Goal: Information Seeking & Learning: Learn about a topic

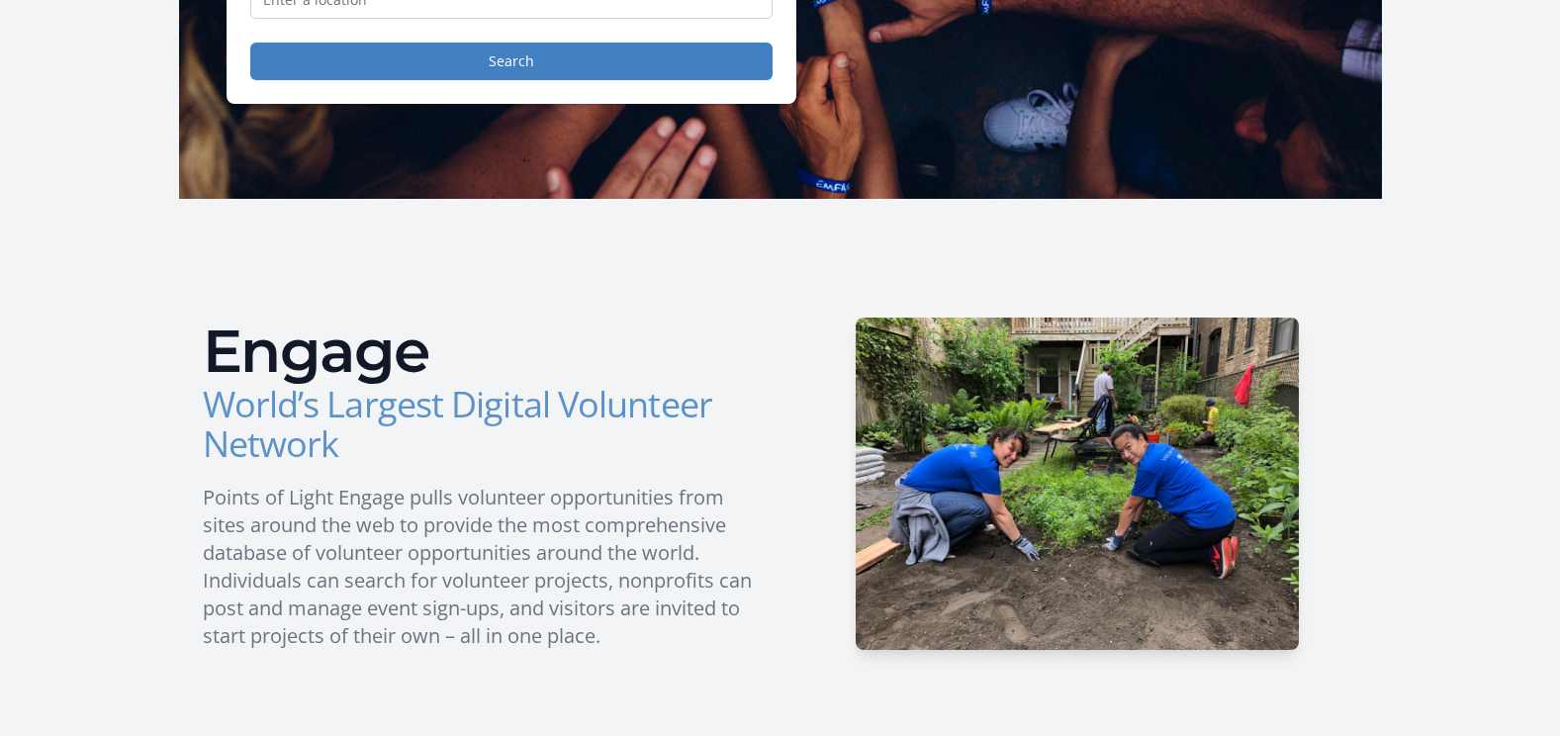
scroll to position [99, 0]
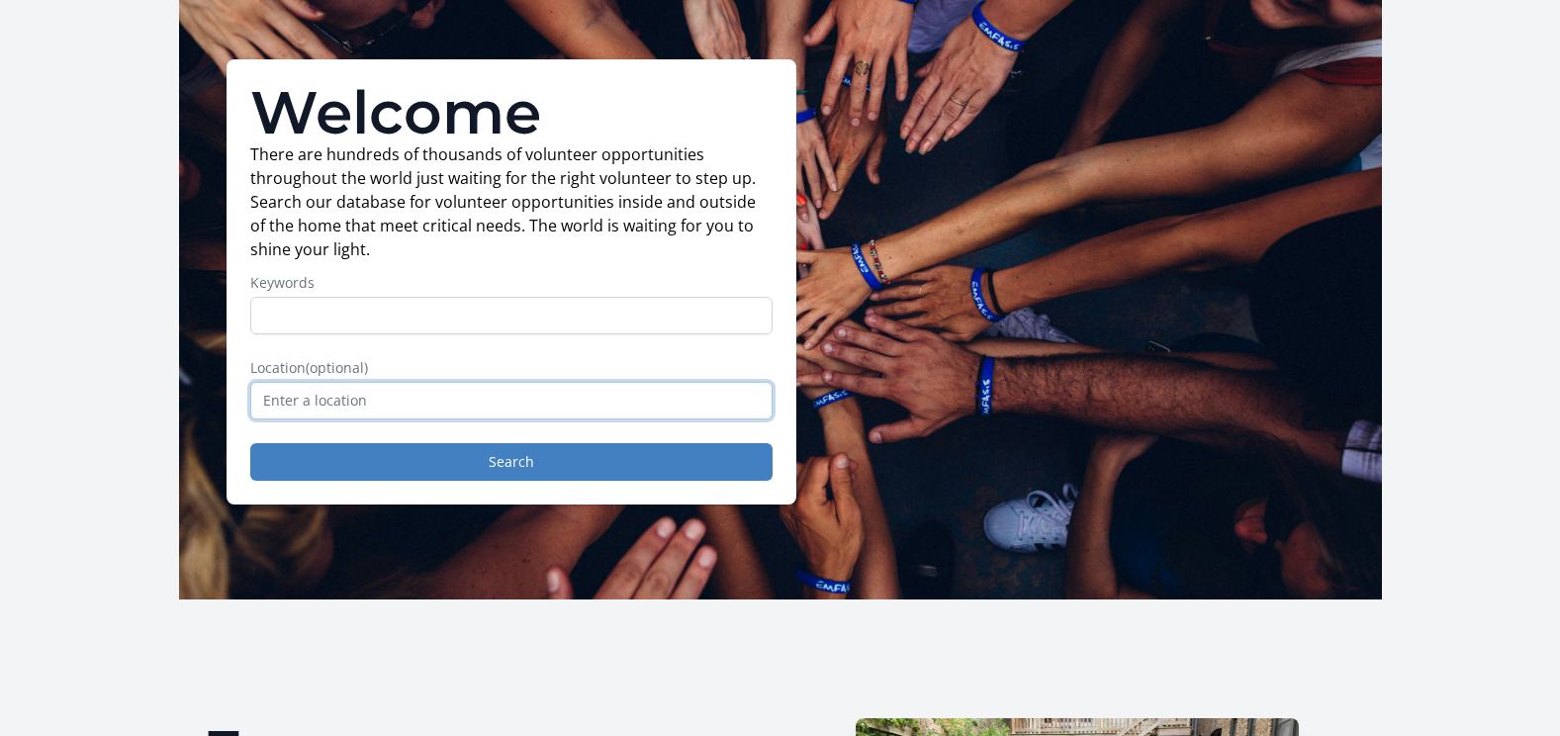
click at [493, 406] on input "text" at bounding box center [511, 401] width 522 height 38
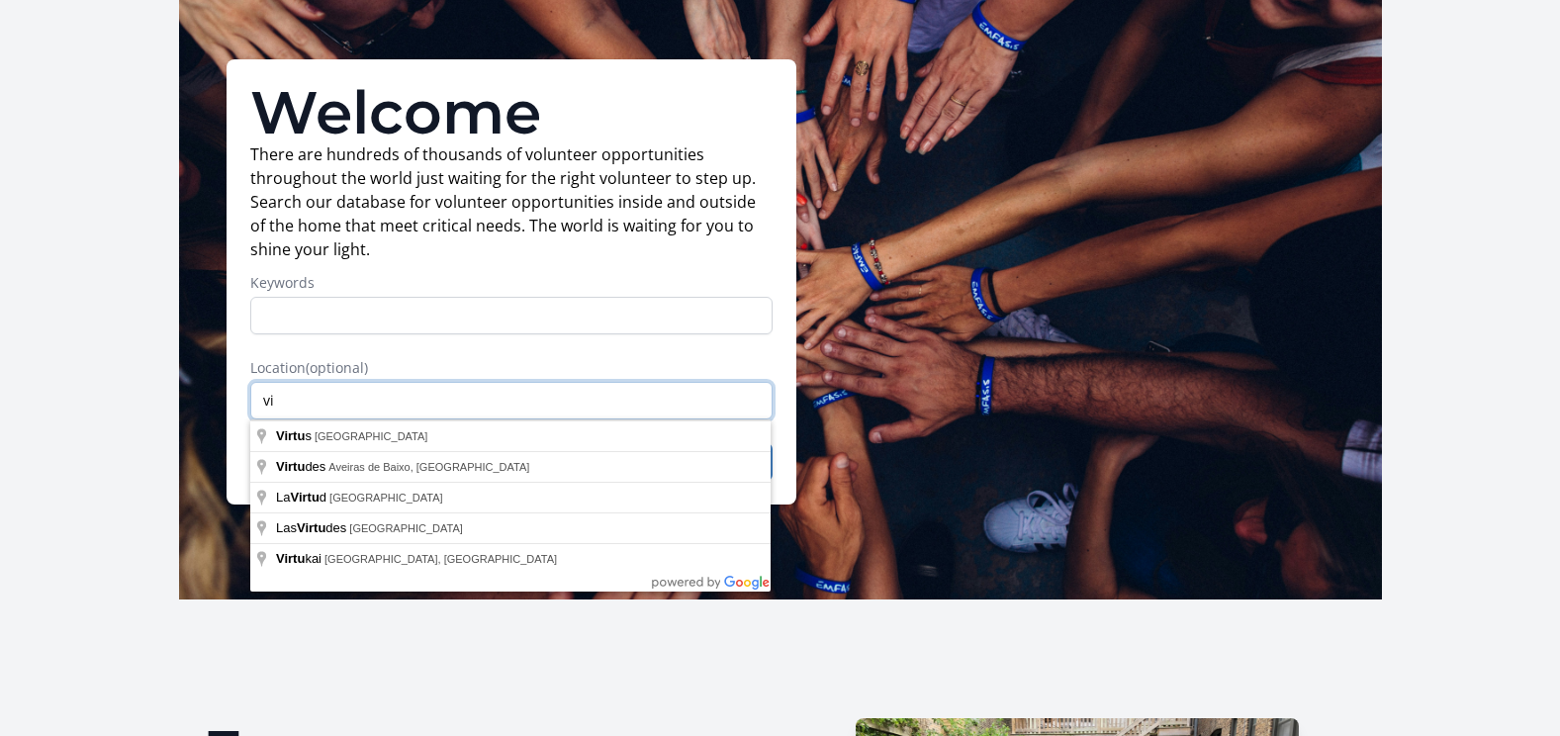
type input "v"
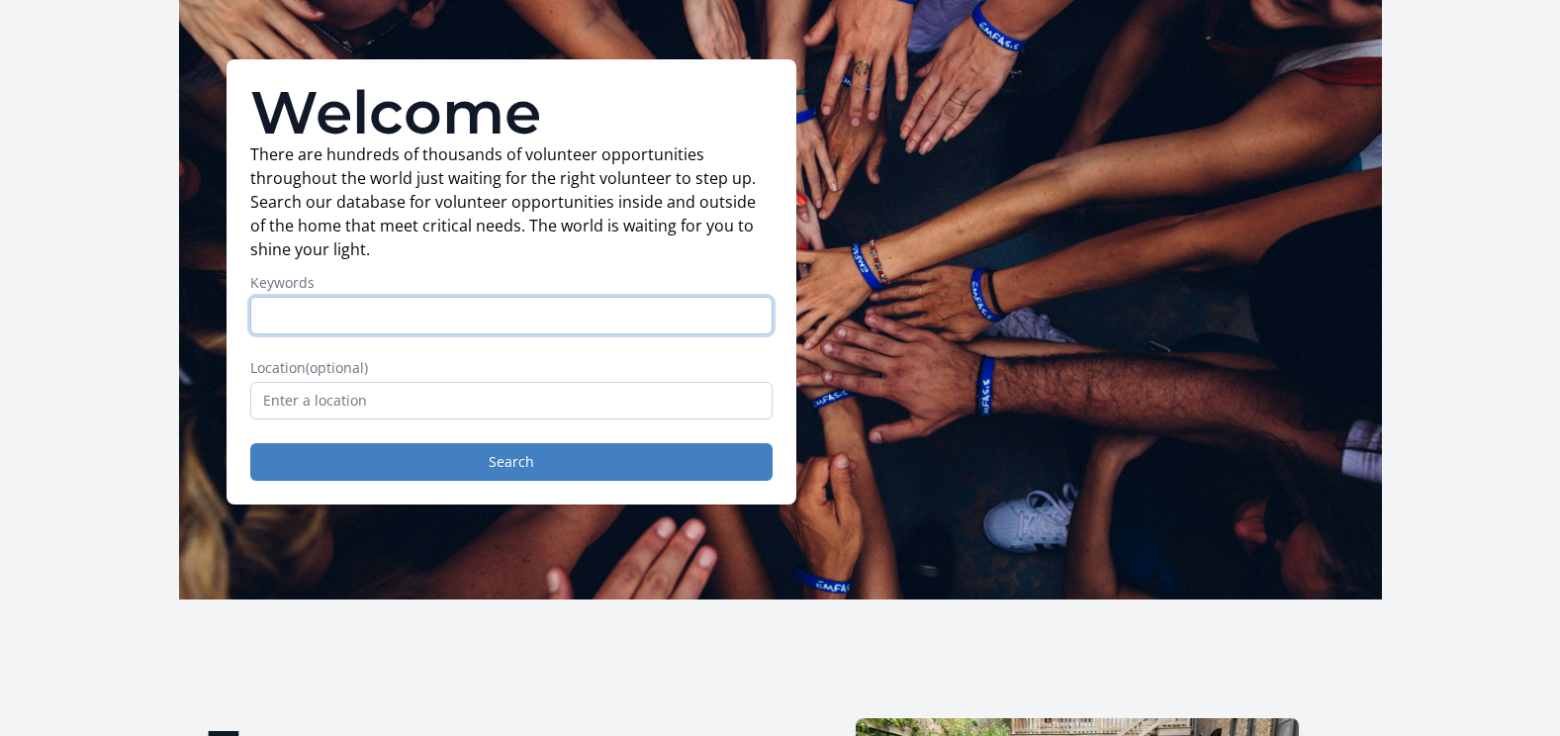
click at [333, 321] on input "Keywords" at bounding box center [511, 316] width 522 height 38
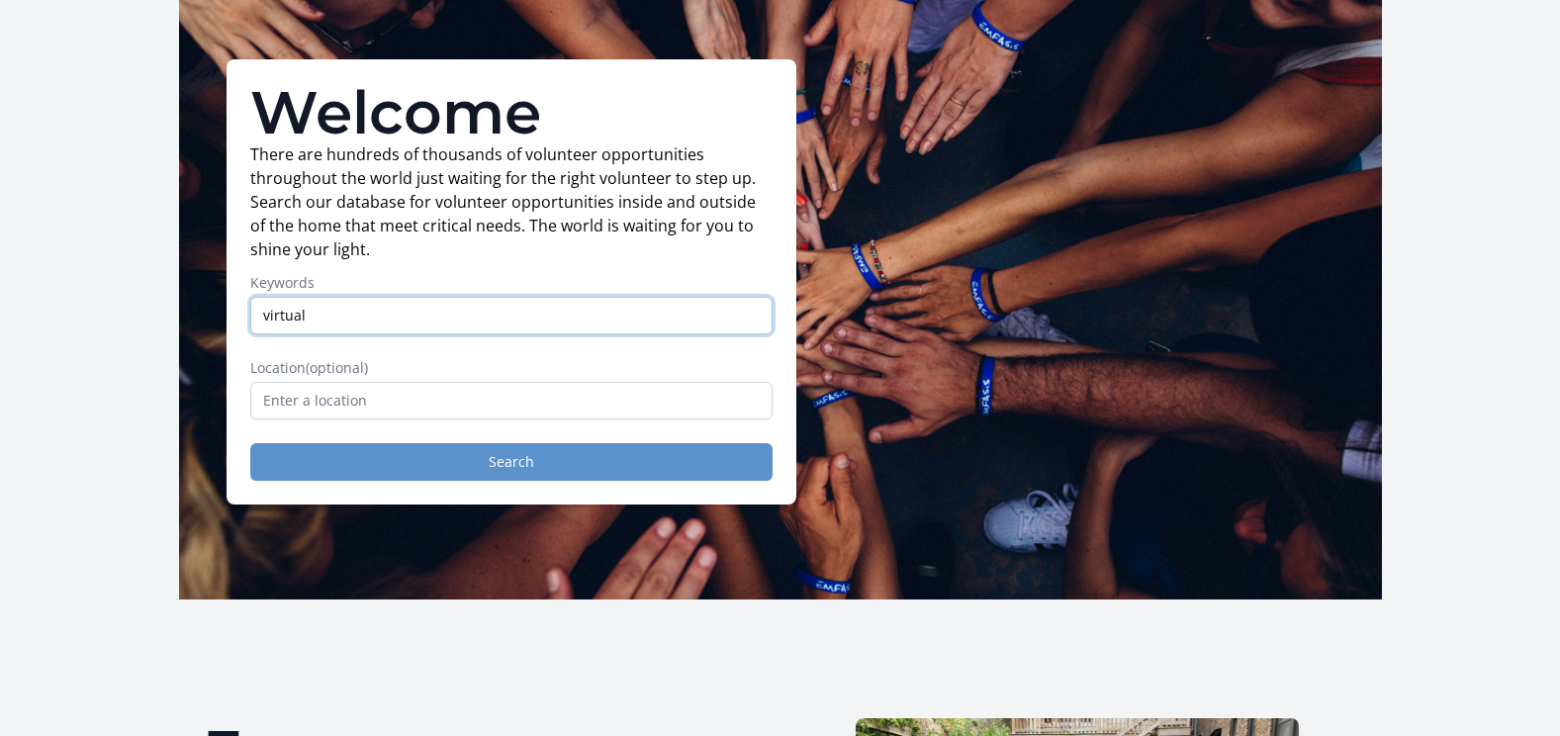
type input "virtual"
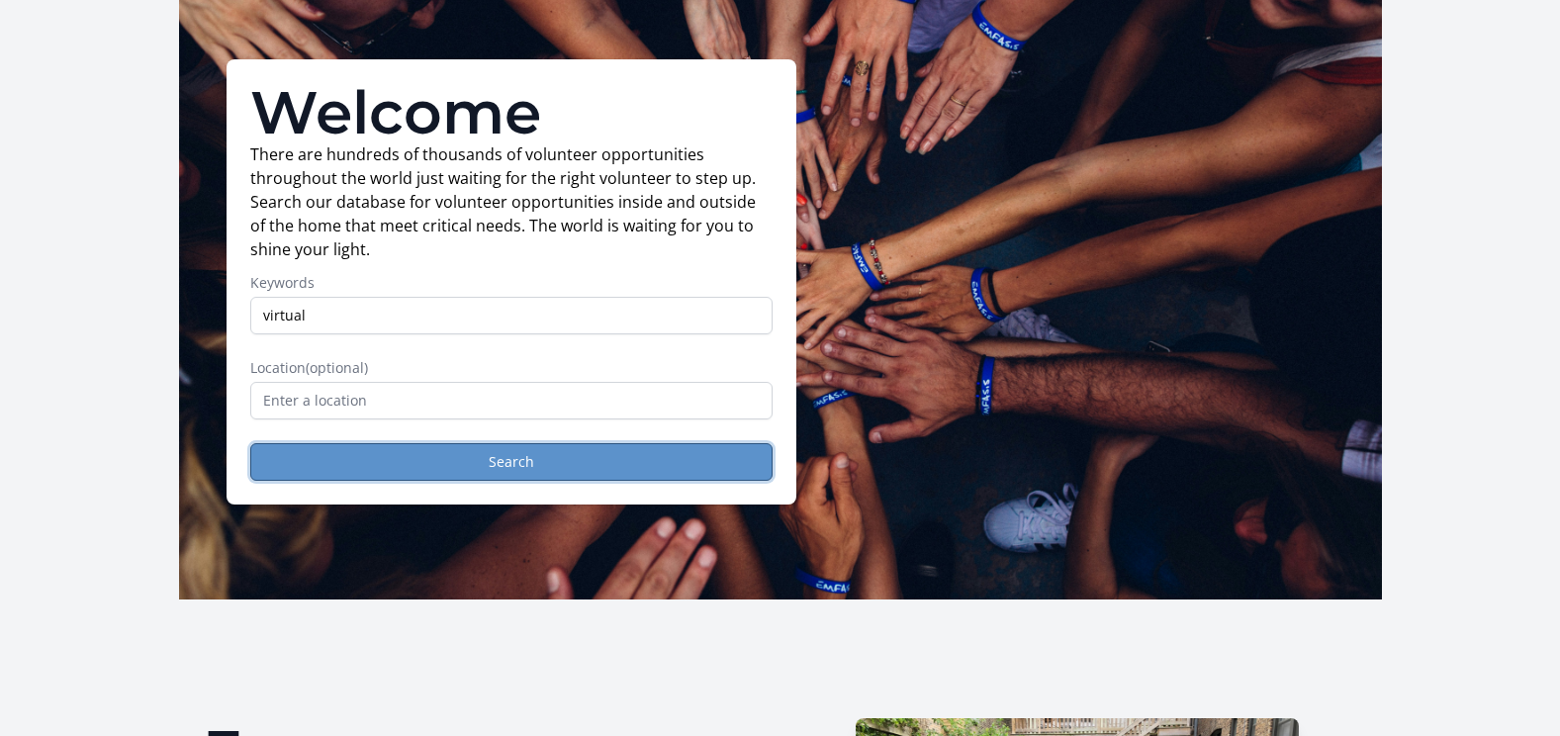
click at [383, 453] on button "Search" at bounding box center [511, 462] width 522 height 38
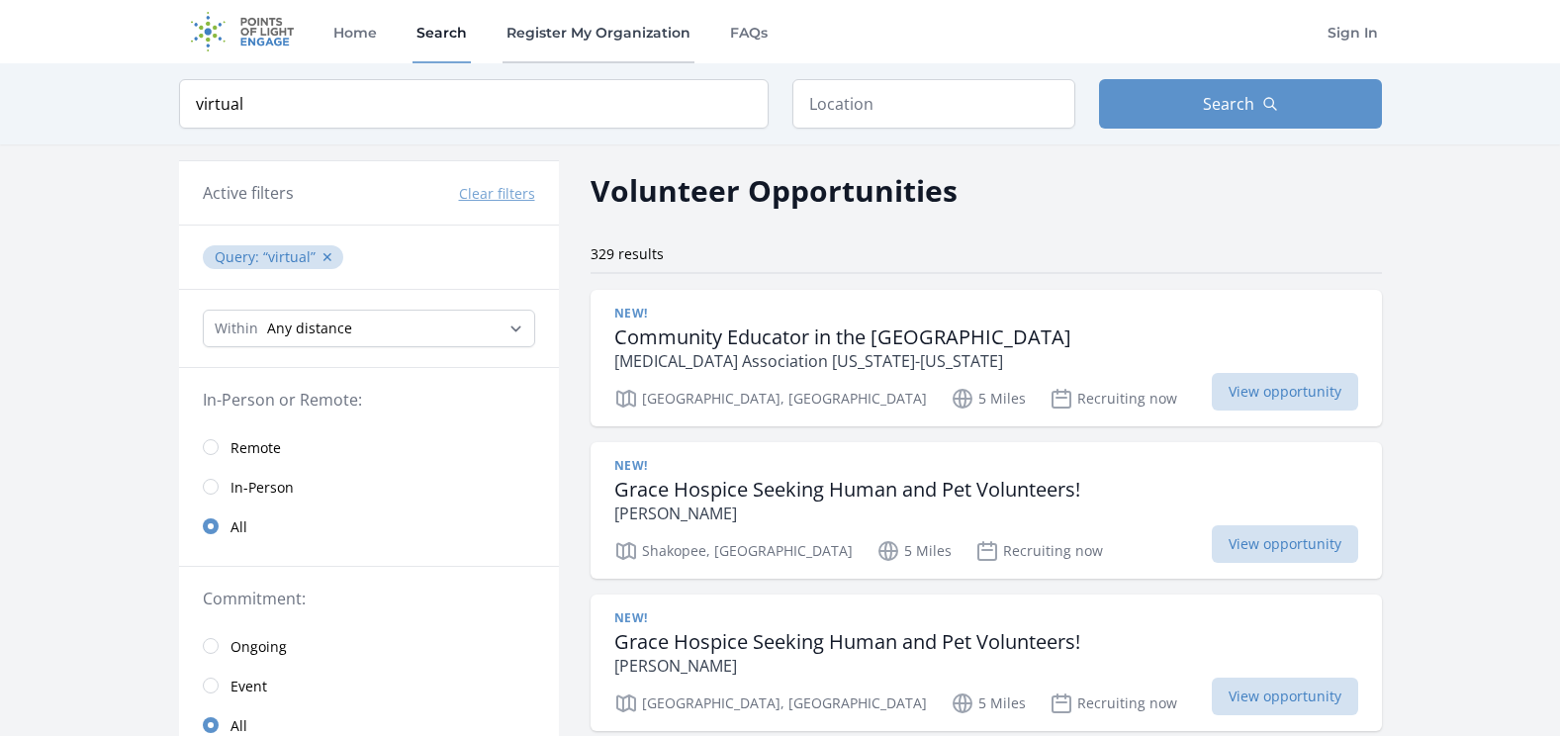
click at [573, 35] on link "Register My Organization" at bounding box center [599, 31] width 192 height 63
click at [261, 25] on img at bounding box center [243, 31] width 128 height 63
